Goal: Use online tool/utility: Utilize a website feature to perform a specific function

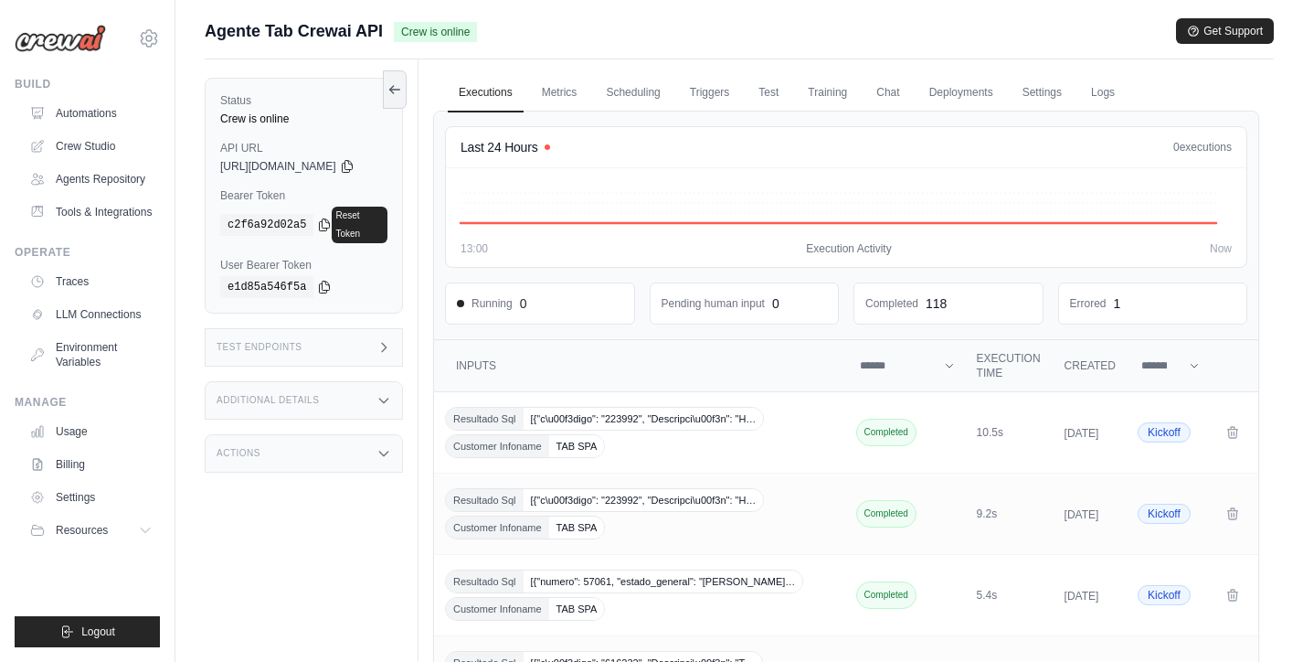
click at [108, 107] on link "Automations" at bounding box center [91, 113] width 138 height 29
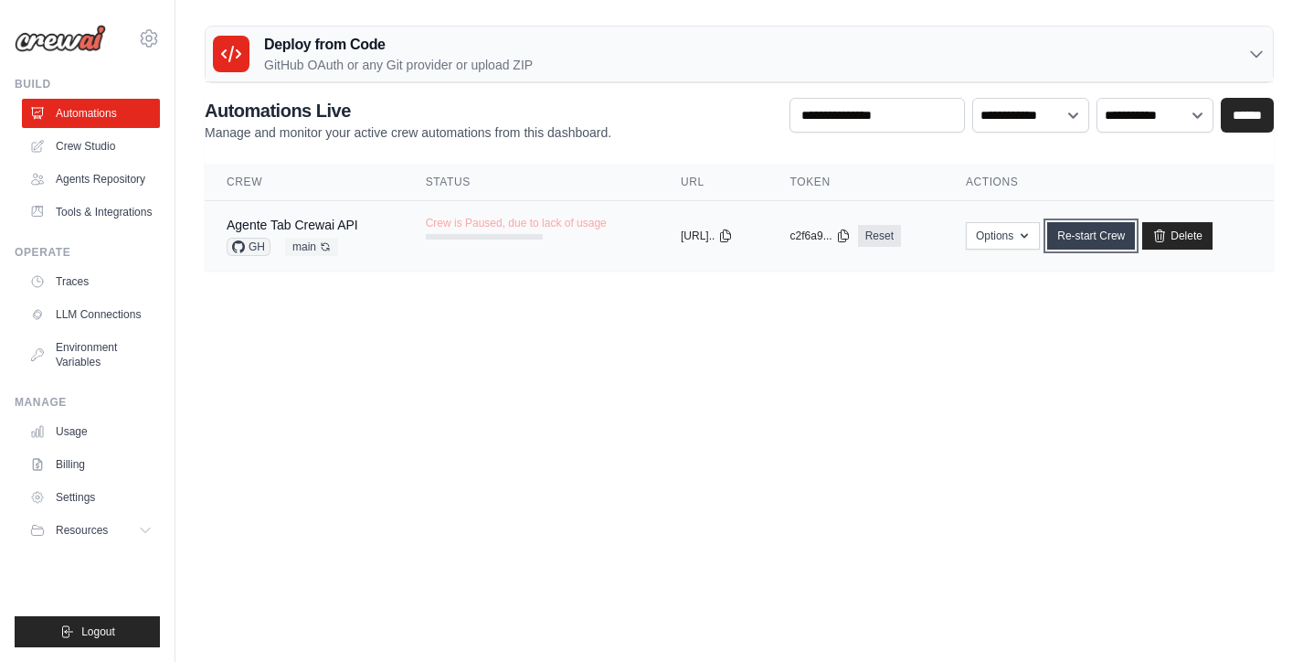
click at [1105, 239] on link "Re-start Crew" at bounding box center [1091, 235] width 88 height 27
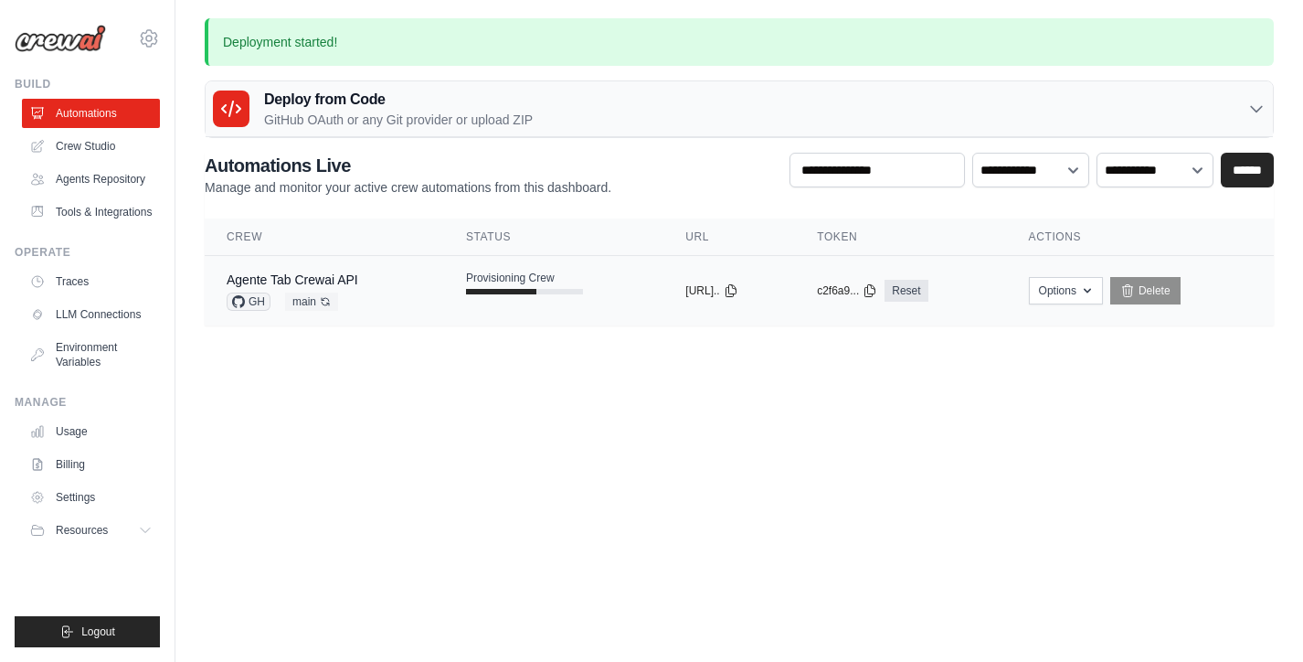
click at [409, 286] on td "Agente Tab Crewai API GH main Auto-deploy enabled" at bounding box center [324, 291] width 239 height 70
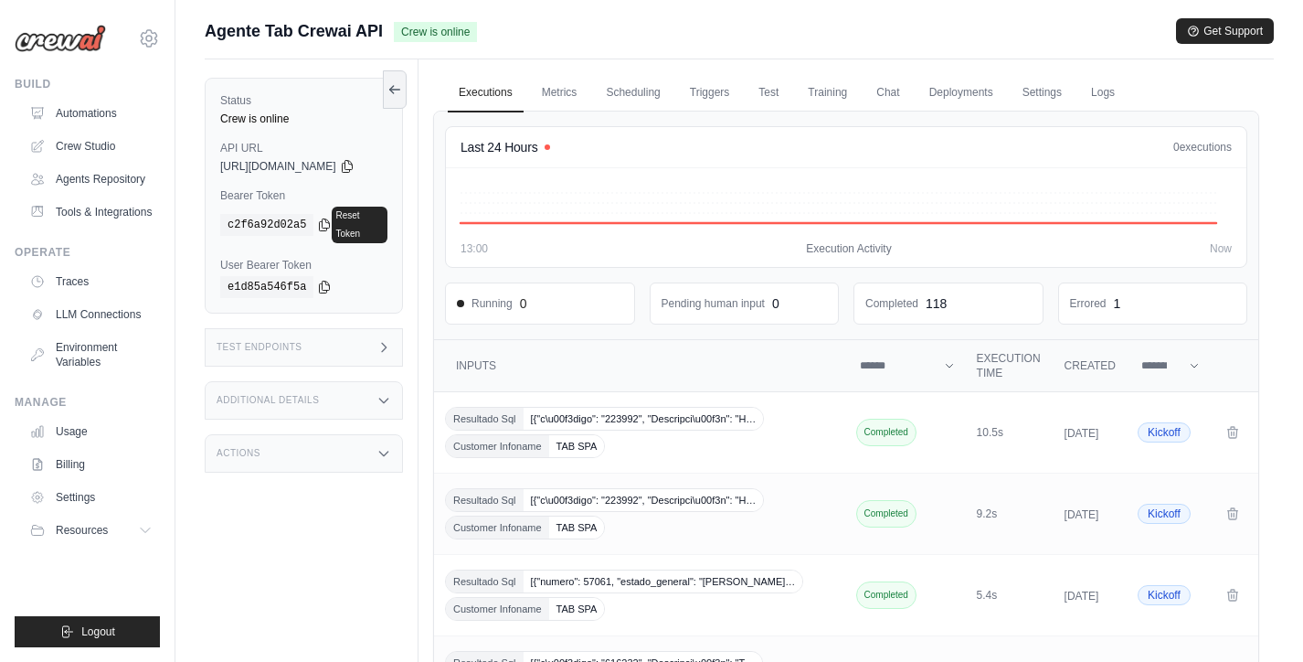
click at [391, 340] on icon at bounding box center [384, 347] width 15 height 15
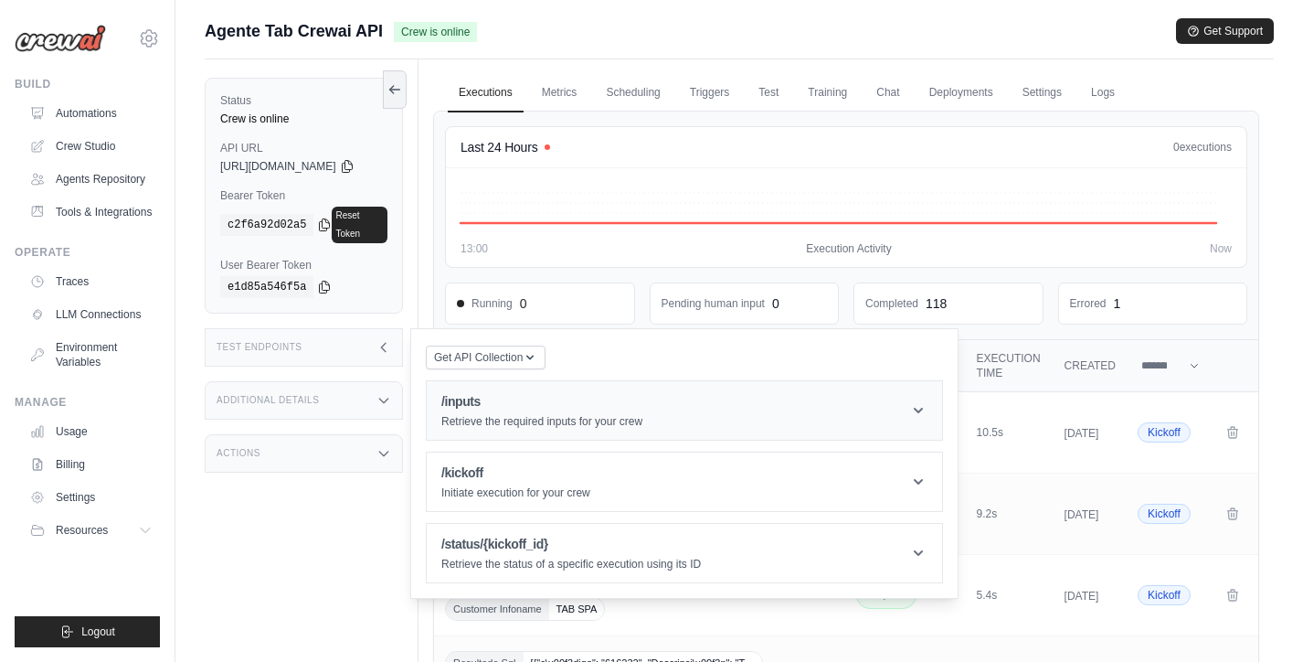
click at [514, 392] on h1 "/inputs" at bounding box center [541, 401] width 201 height 18
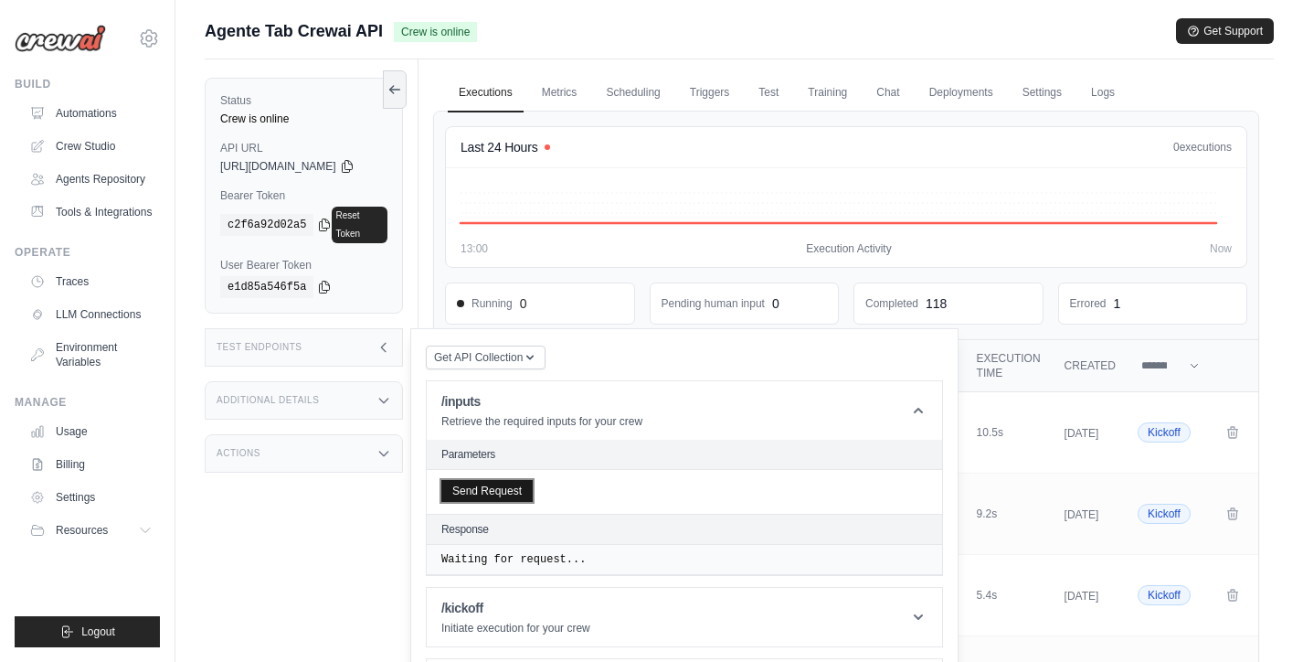
click at [498, 480] on button "Send Request" at bounding box center [486, 491] width 91 height 22
click at [403, 335] on div "Test Endpoints" at bounding box center [304, 347] width 198 height 38
